Goal: Information Seeking & Learning: Understand process/instructions

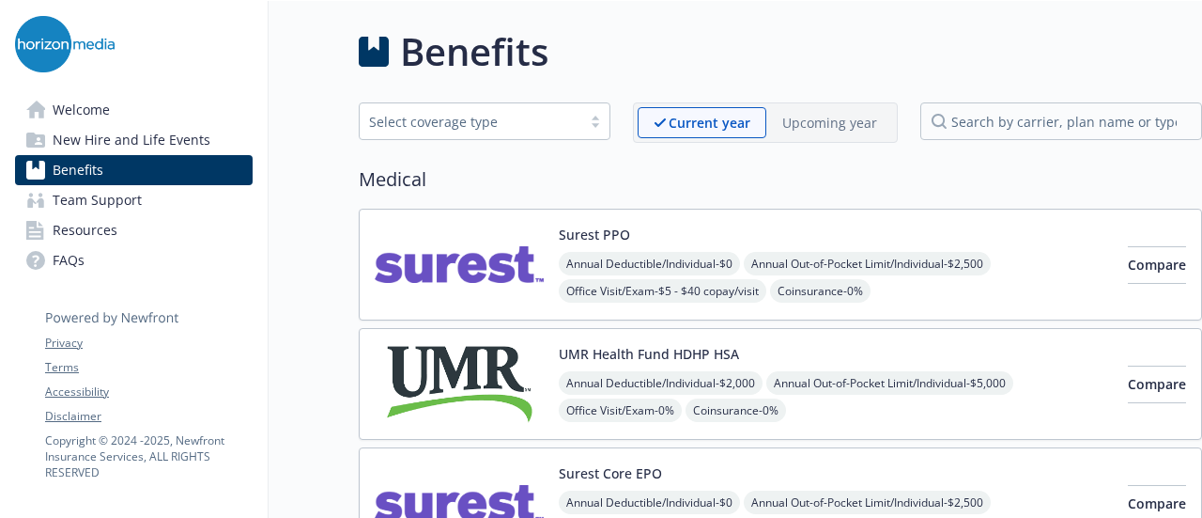
click at [442, 225] on img at bounding box center [459, 265] width 169 height 80
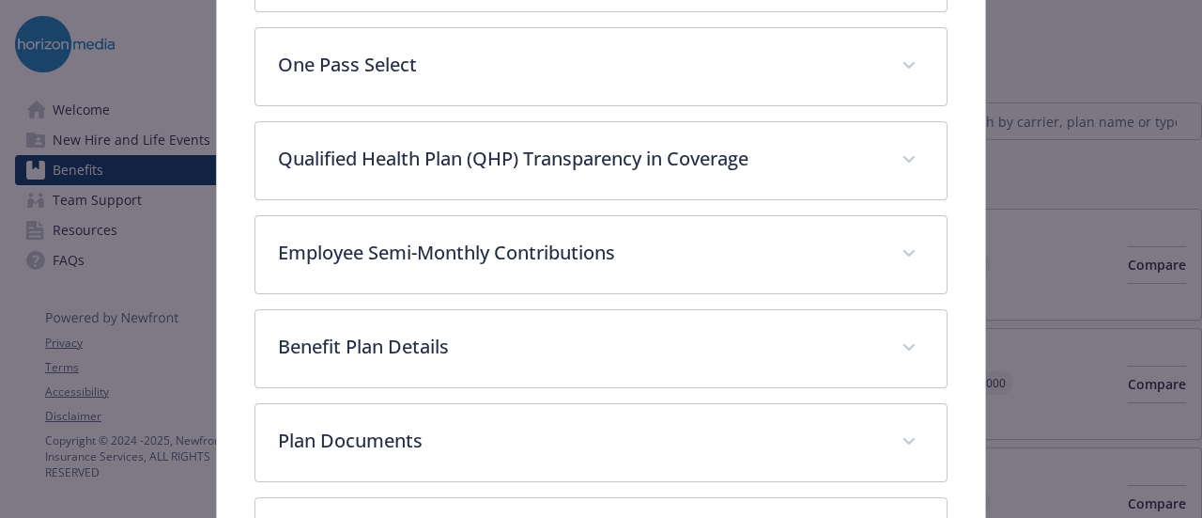
scroll to position [1064, 0]
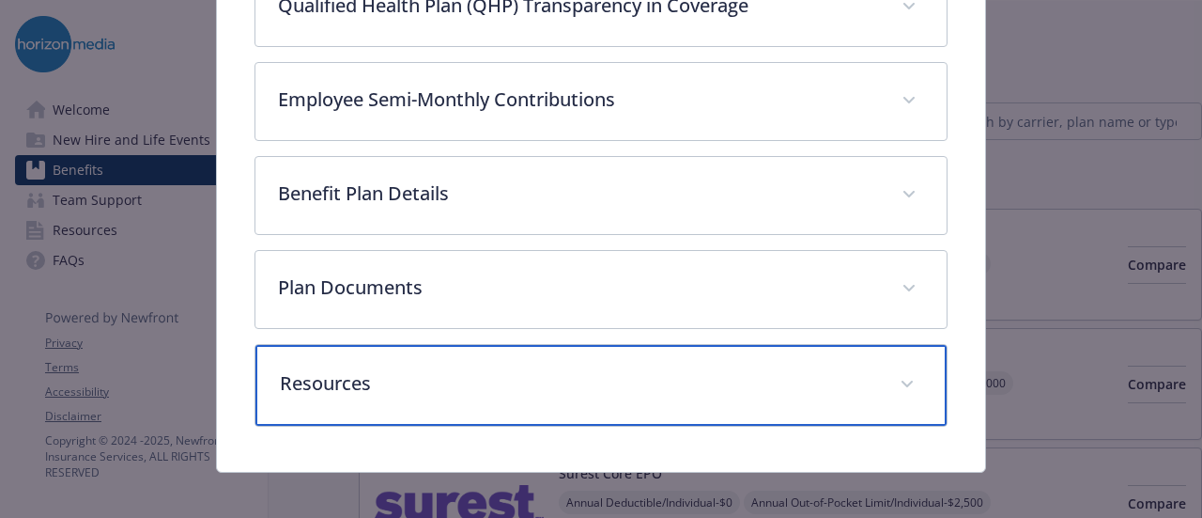
click at [852, 397] on div "Resources" at bounding box center [601, 385] width 690 height 81
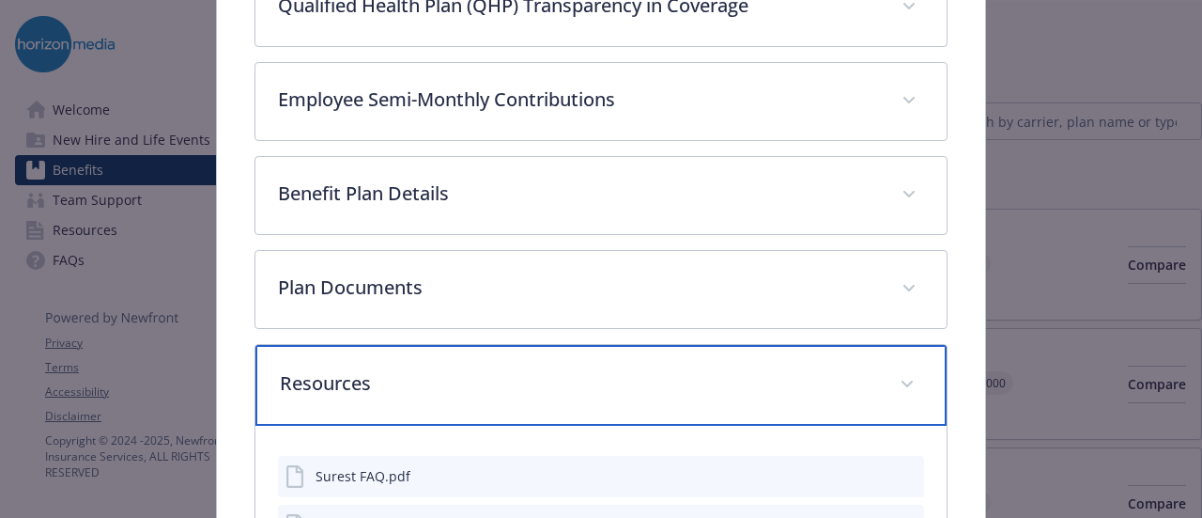
scroll to position [1326, 0]
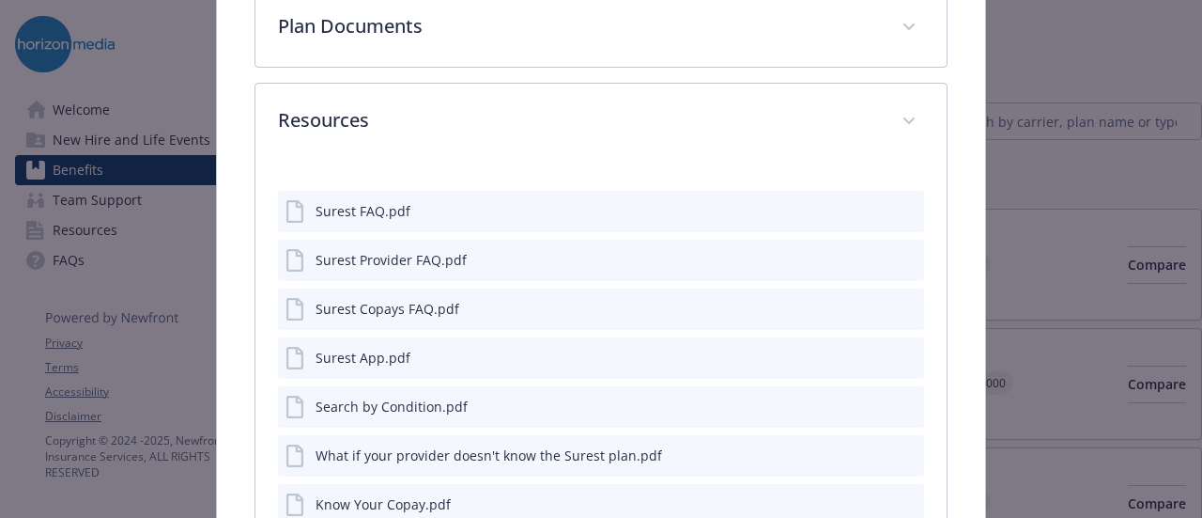
click at [358, 206] on div "Surest FAQ.pdf" at bounding box center [363, 211] width 95 height 20
click at [898, 203] on icon "preview file" at bounding box center [906, 209] width 17 height 13
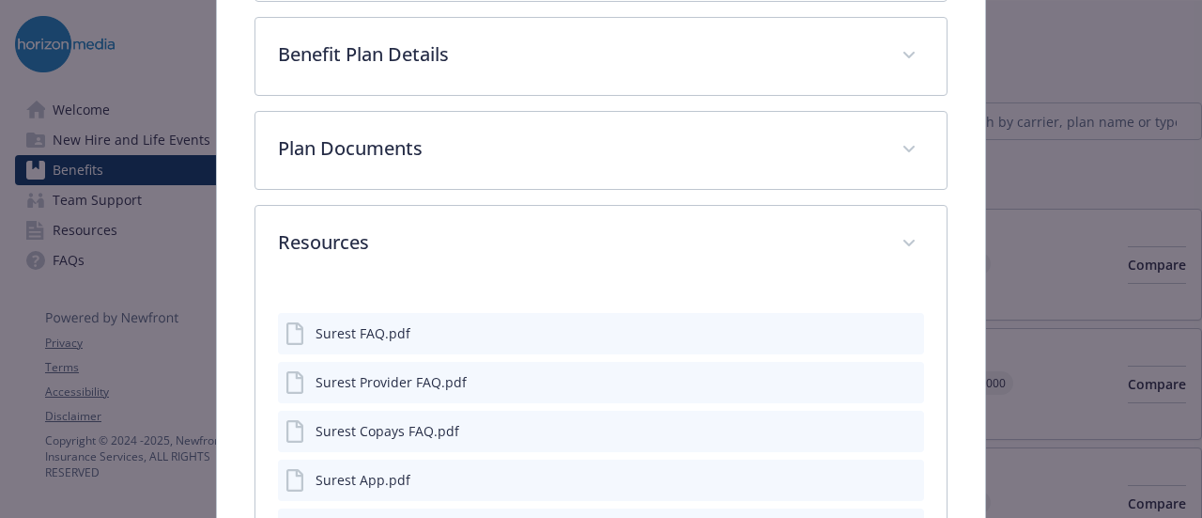
scroll to position [1198, 0]
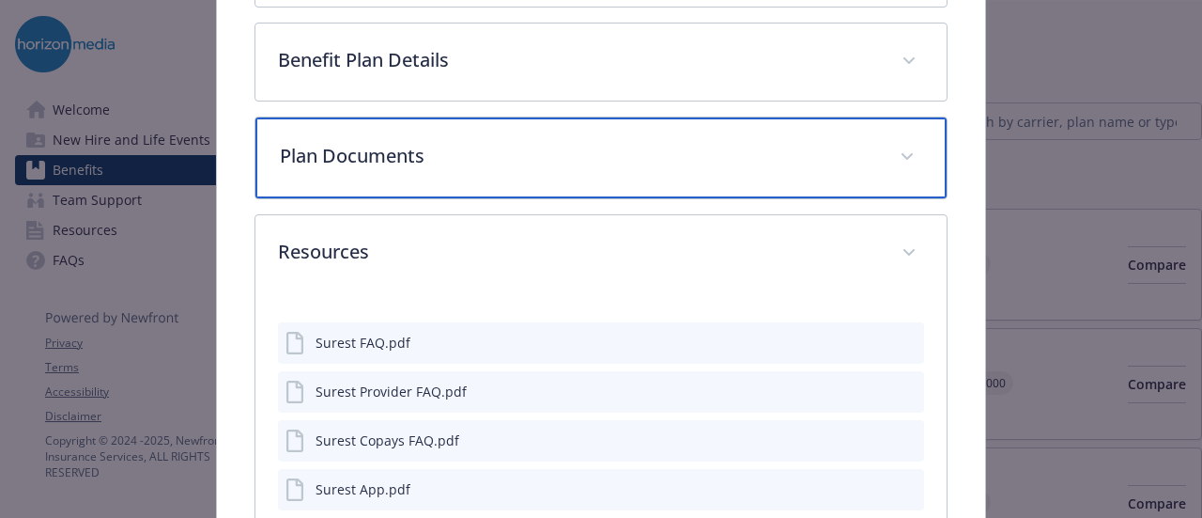
click at [429, 163] on div "Plan Documents" at bounding box center [601, 157] width 690 height 81
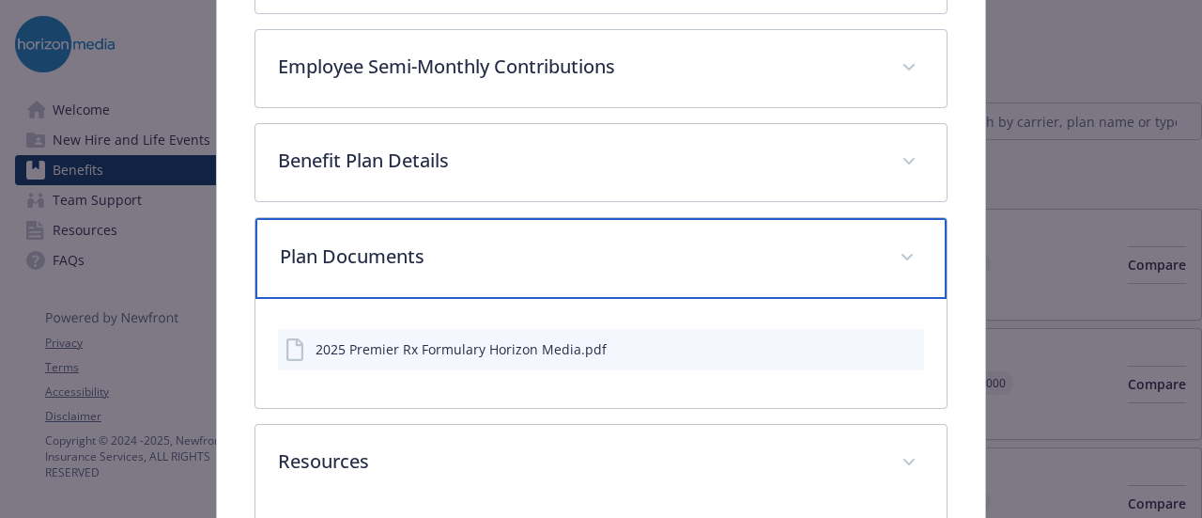
scroll to position [1096, 0]
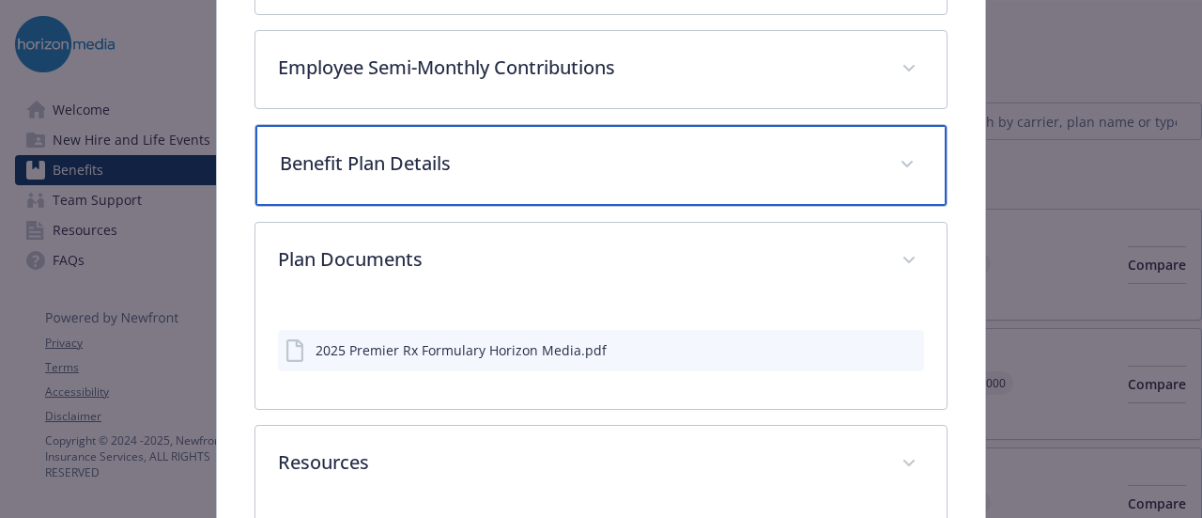
click at [637, 180] on div "Benefit Plan Details" at bounding box center [601, 165] width 690 height 81
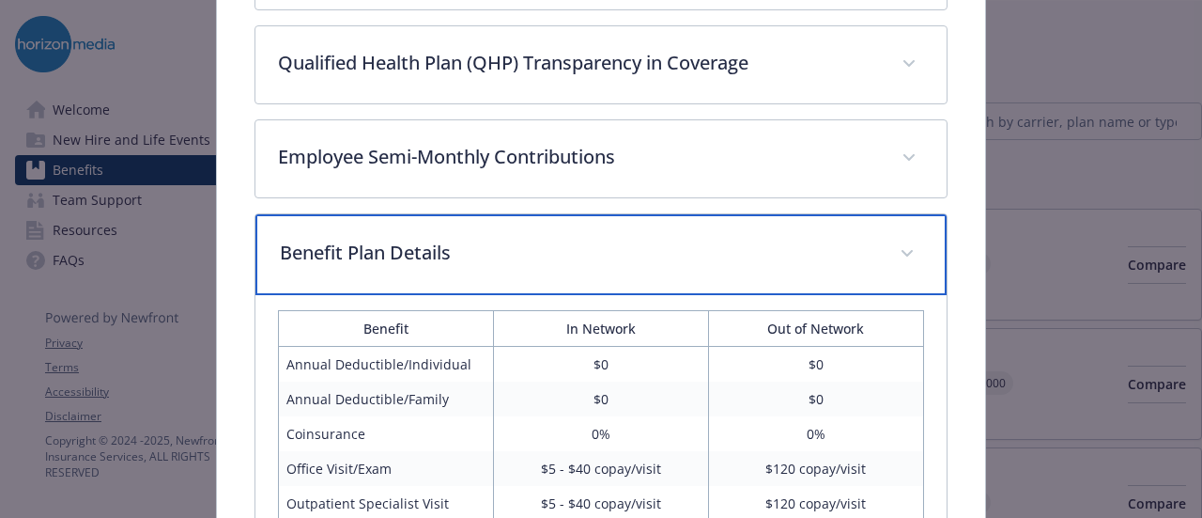
scroll to position [885, 0]
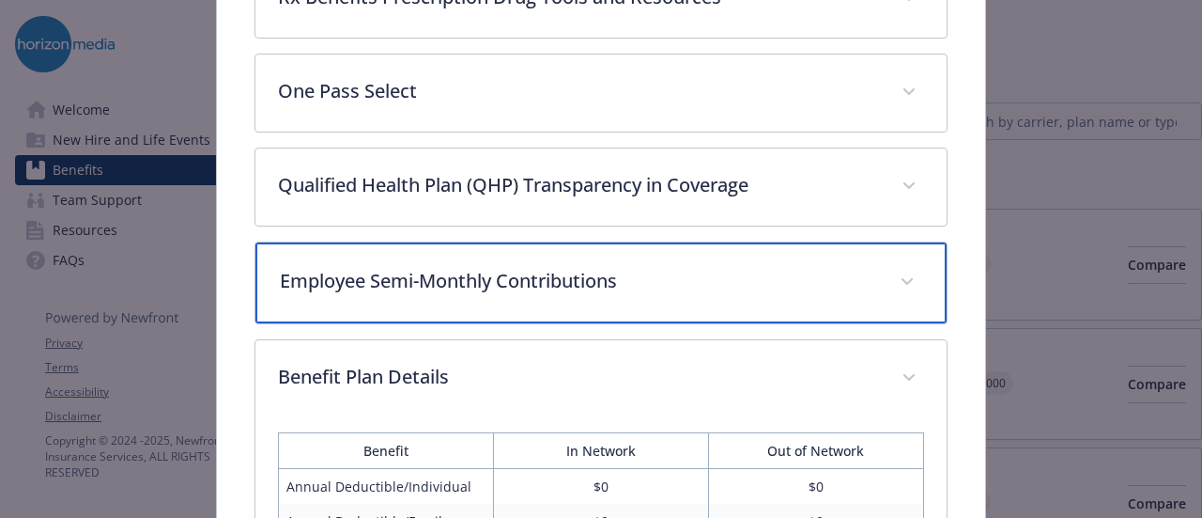
click at [678, 246] on div "Employee Semi-Monthly Contributions" at bounding box center [601, 282] width 690 height 81
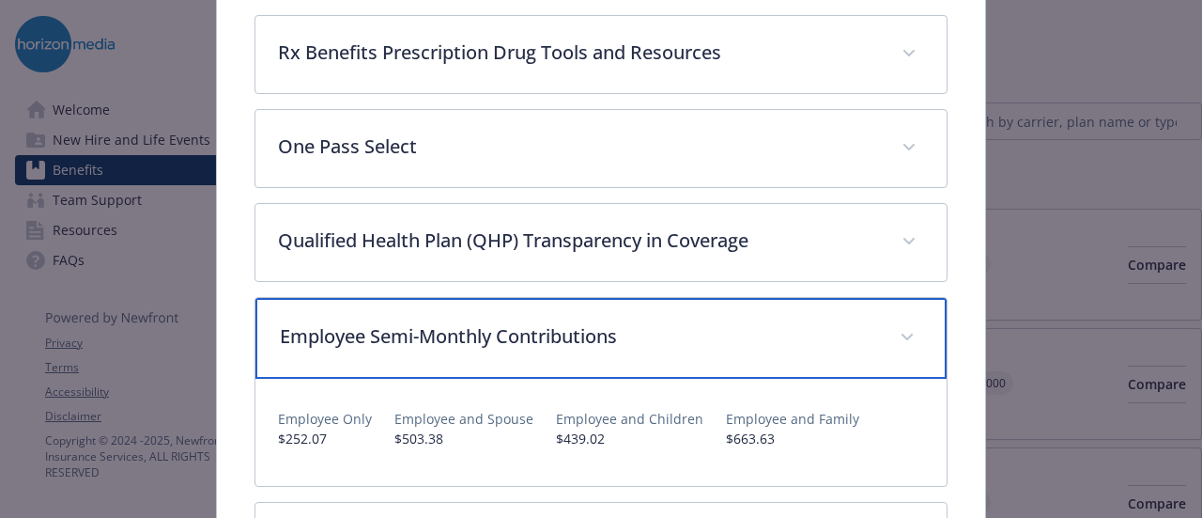
scroll to position [829, 0]
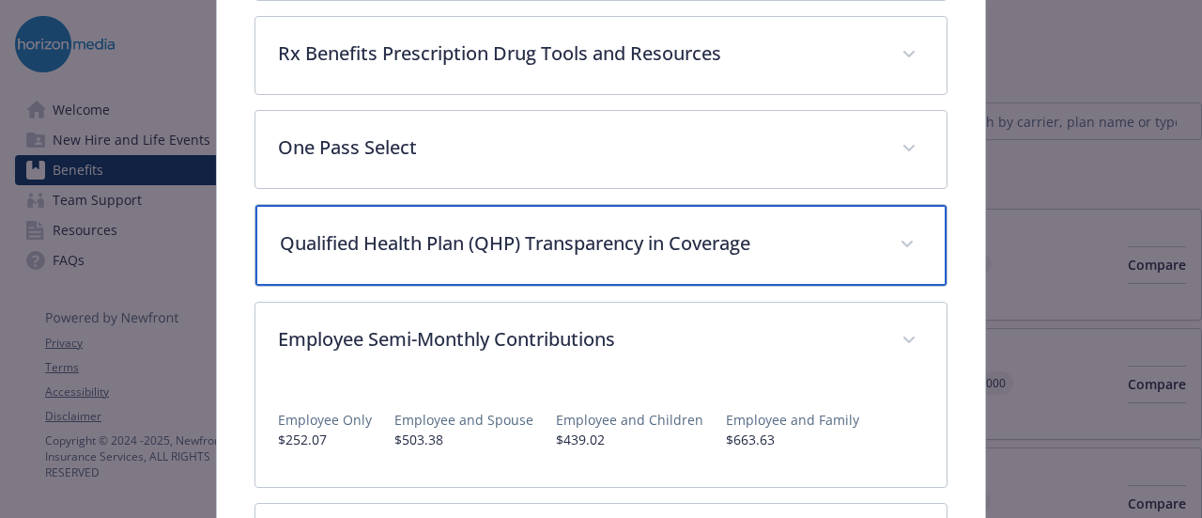
click at [729, 241] on p "Qualified Health Plan (QHP) Transparency in Coverage" at bounding box center [578, 243] width 597 height 28
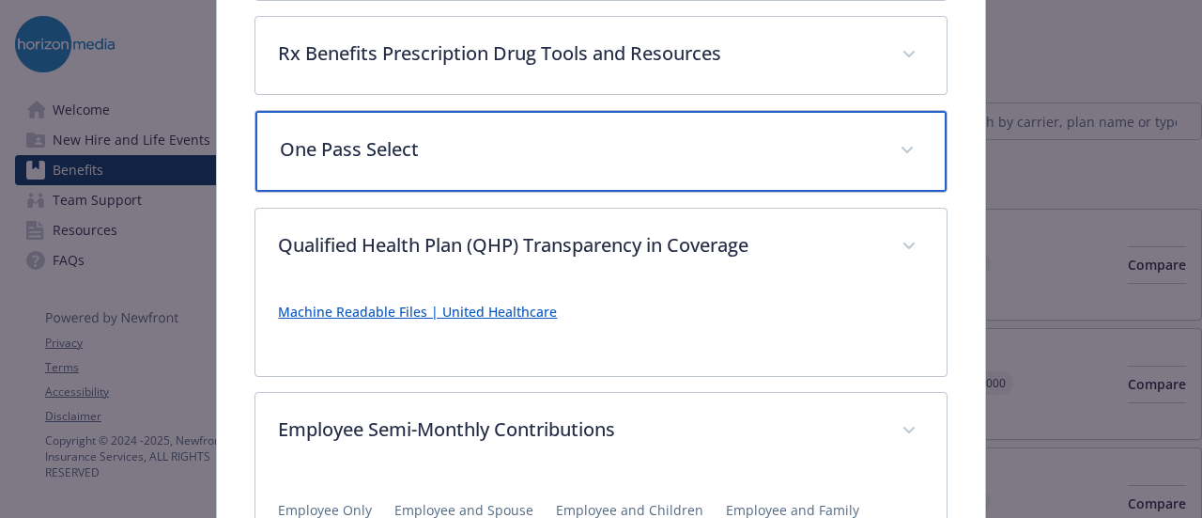
click at [739, 153] on p "One Pass Select" at bounding box center [578, 149] width 597 height 28
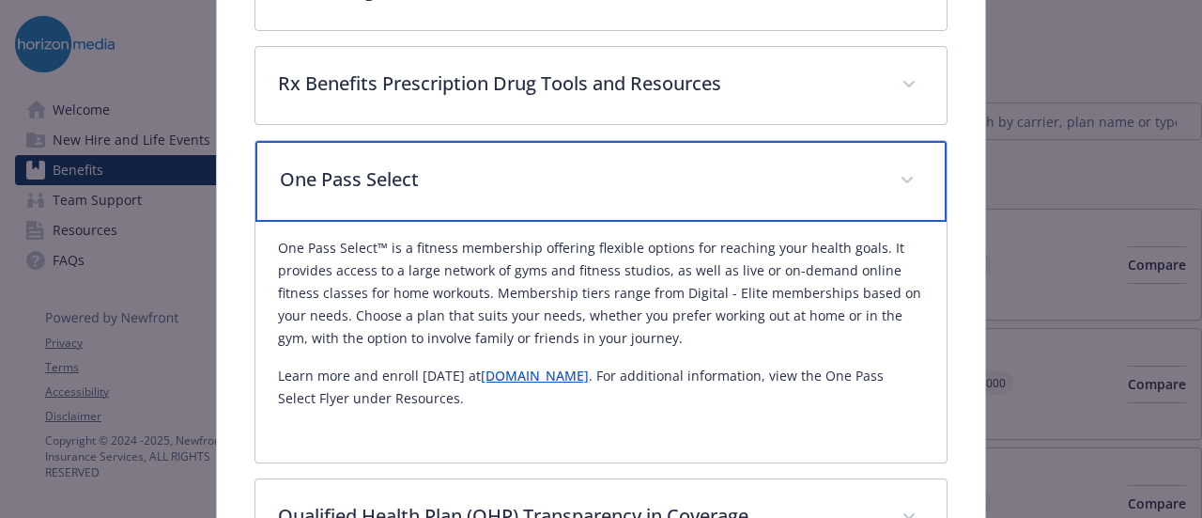
scroll to position [755, 0]
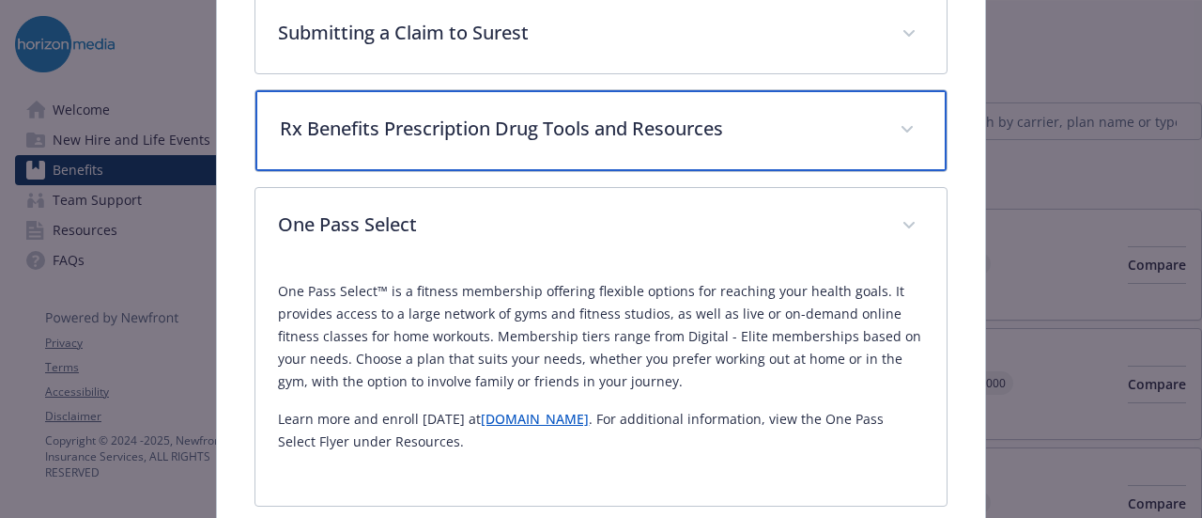
click at [739, 153] on div "Rx Benefits Prescription Drug Tools and Resources" at bounding box center [601, 130] width 690 height 81
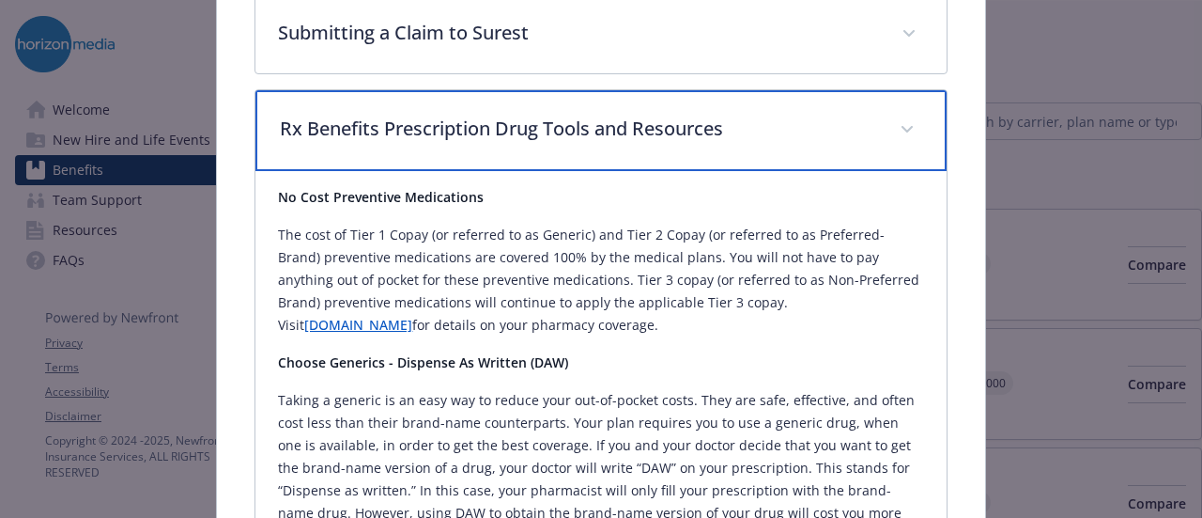
scroll to position [690, 0]
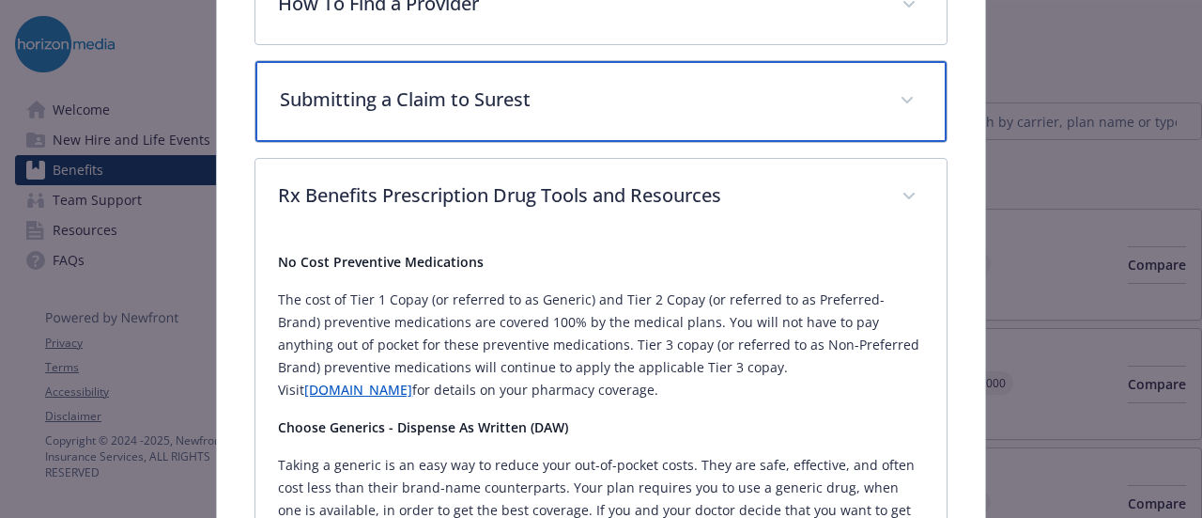
click at [767, 78] on div "Submitting a Claim to Surest" at bounding box center [601, 101] width 690 height 81
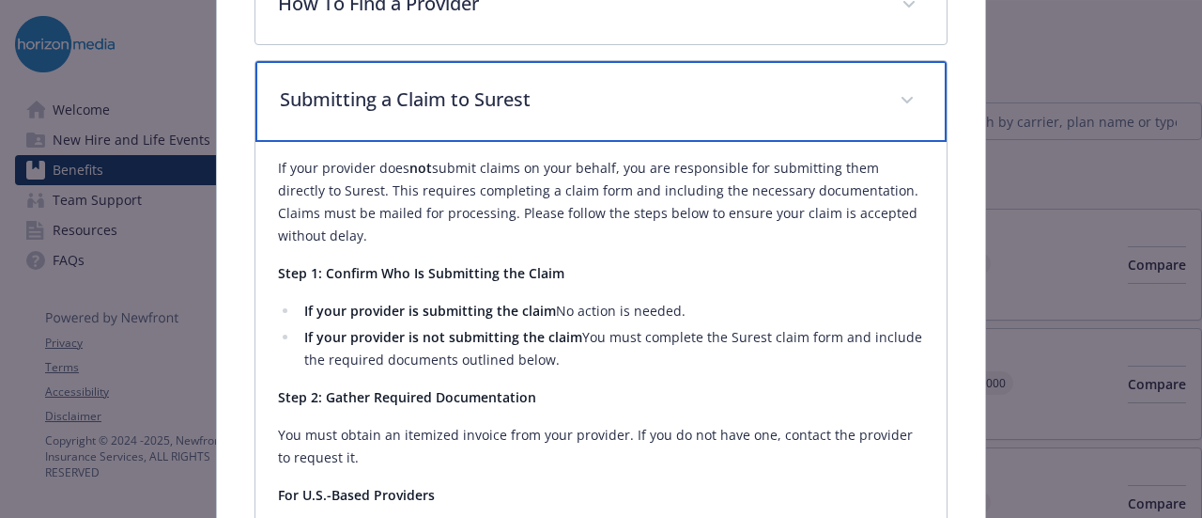
scroll to position [507, 0]
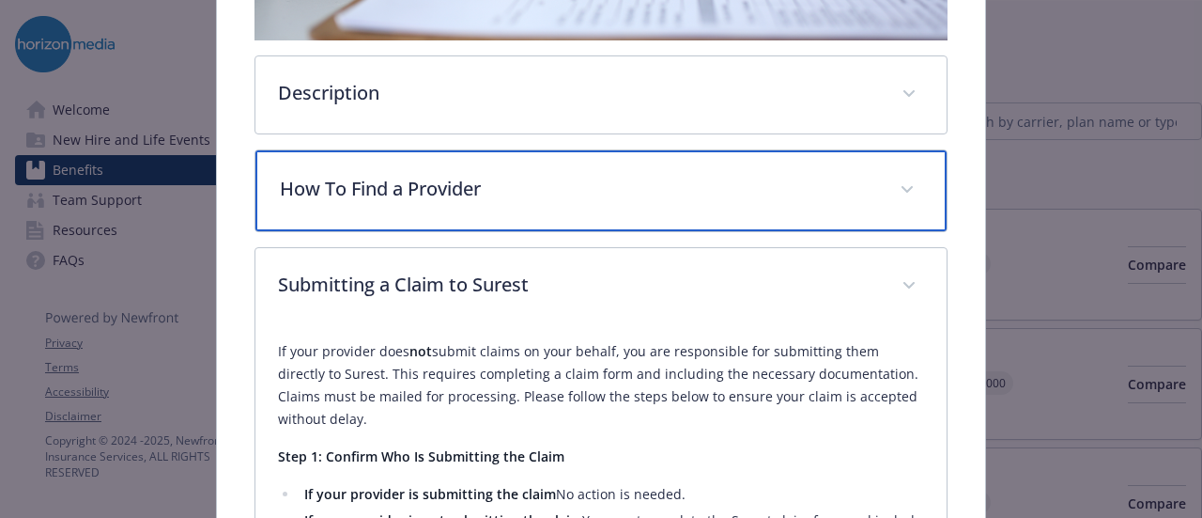
click at [780, 150] on div "How To Find a Provider" at bounding box center [601, 190] width 690 height 81
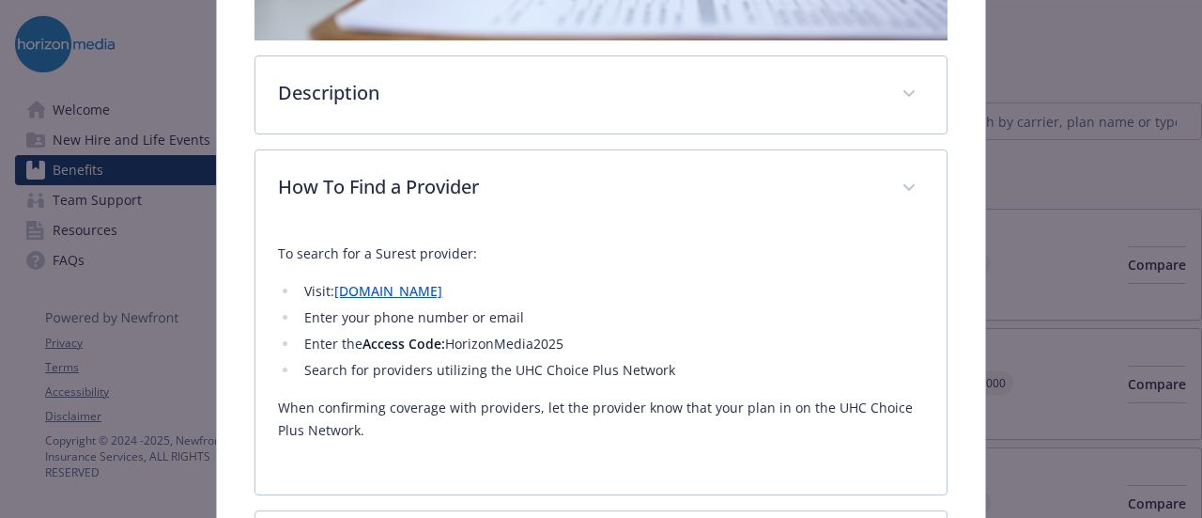
click at [496, 333] on li "Enter the Access Code: HorizonMedia2025" at bounding box center [611, 344] width 625 height 23
copy li "HorizonMedia2025"
